Goal: Task Accomplishment & Management: Manage account settings

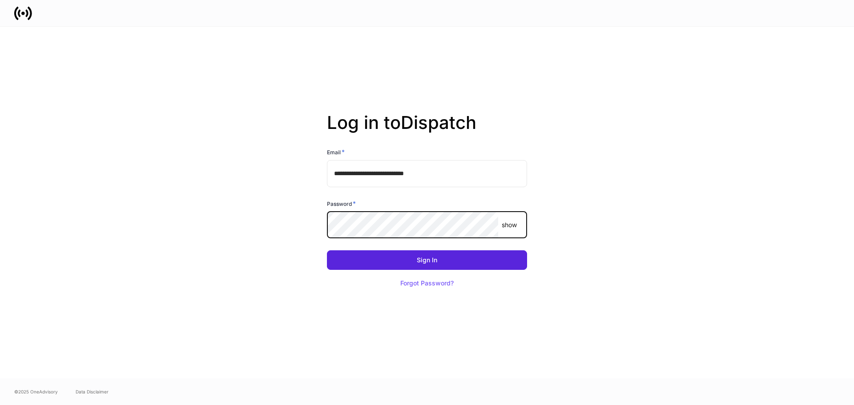
click at [327, 250] on button "Sign In" at bounding box center [427, 260] width 200 height 20
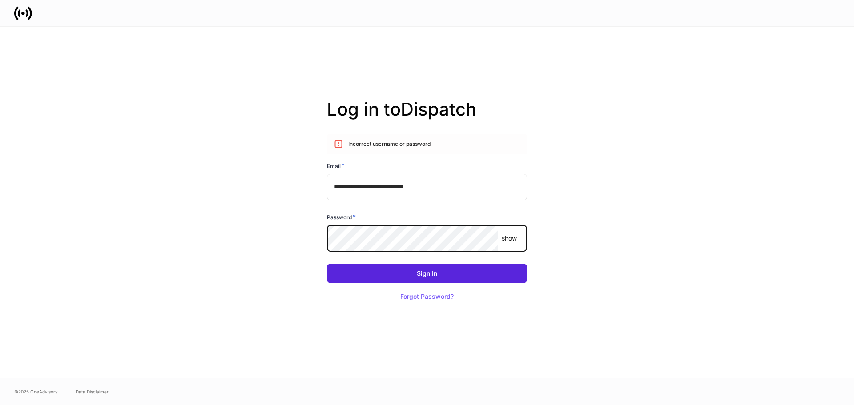
click at [327, 264] on button "Sign In" at bounding box center [427, 274] width 200 height 20
